Goal: Find specific page/section: Find specific page/section

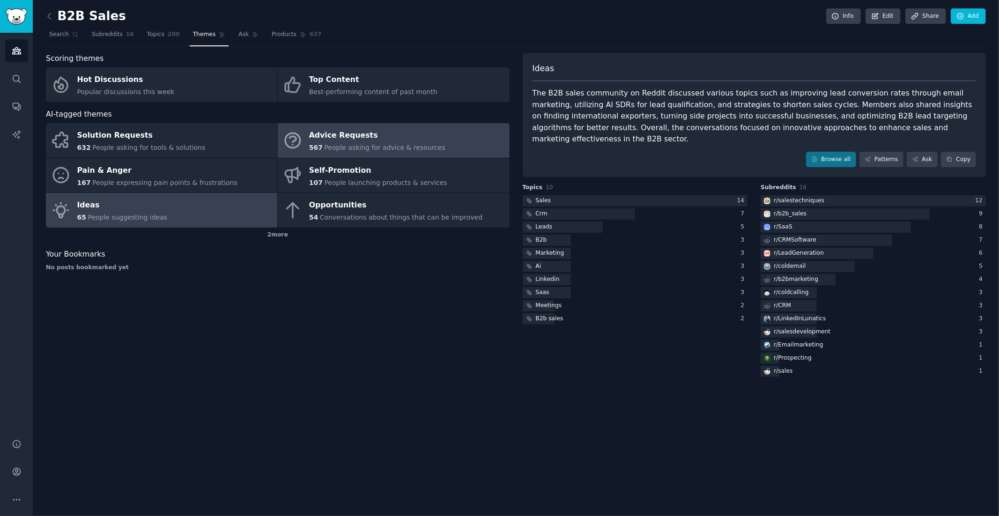
click at [320, 144] on span "567" at bounding box center [316, 147] width 14 height 7
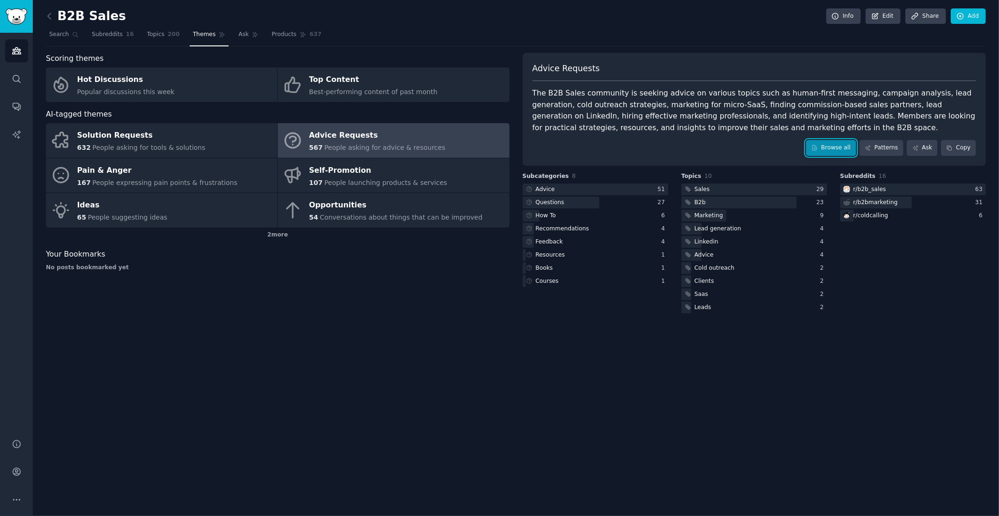
click at [823, 145] on link "Browse all" at bounding box center [831, 148] width 50 height 16
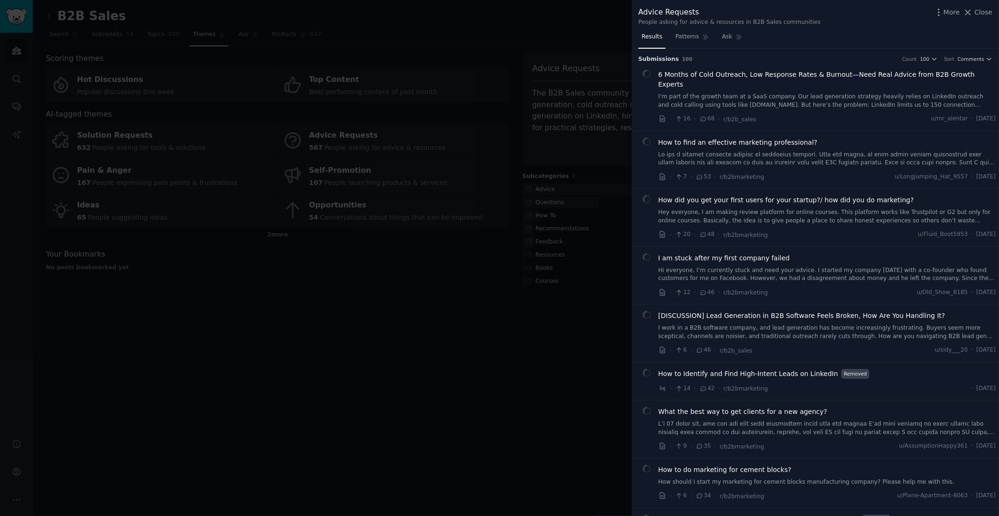
click at [421, 336] on div at bounding box center [499, 258] width 999 height 516
